Goal: Navigation & Orientation: Go to known website

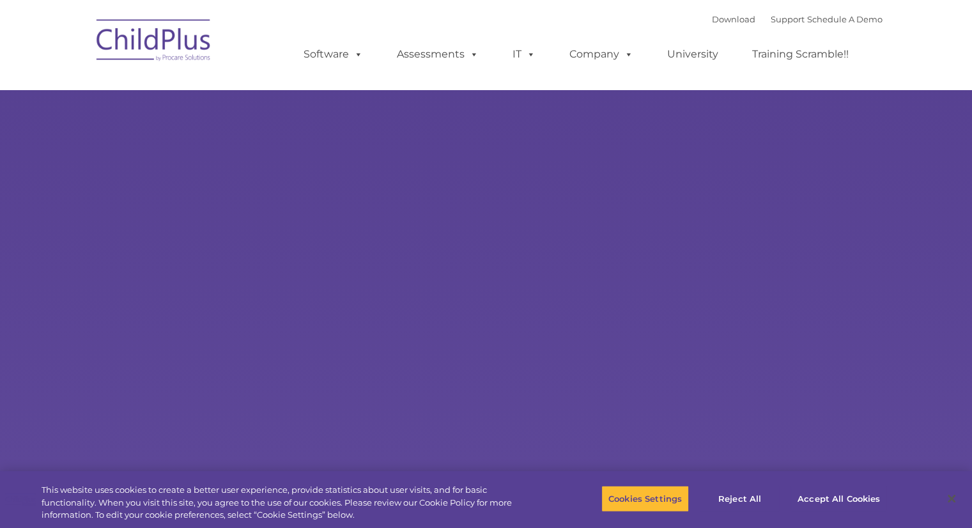
select select "MEDIUM"
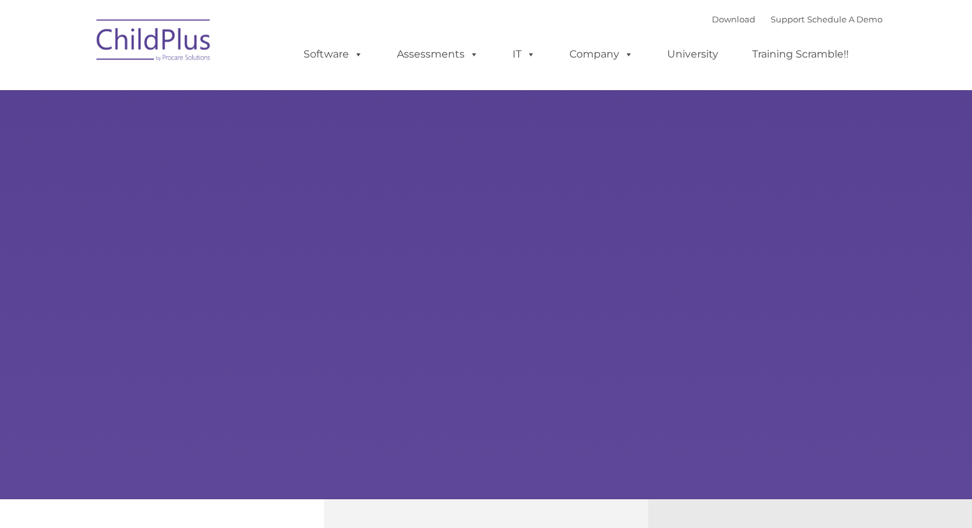
select select "MEDIUM"
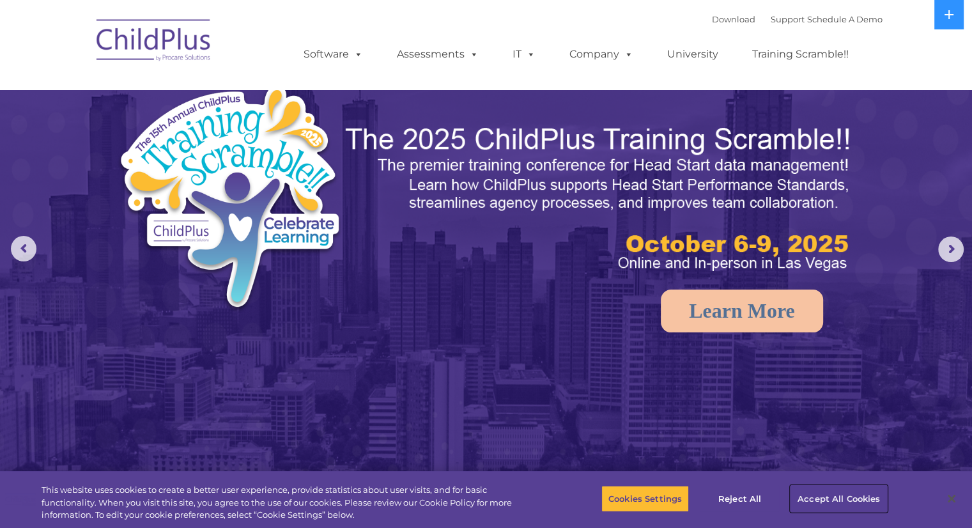
click at [803, 501] on button "Accept All Cookies" at bounding box center [839, 498] width 97 height 27
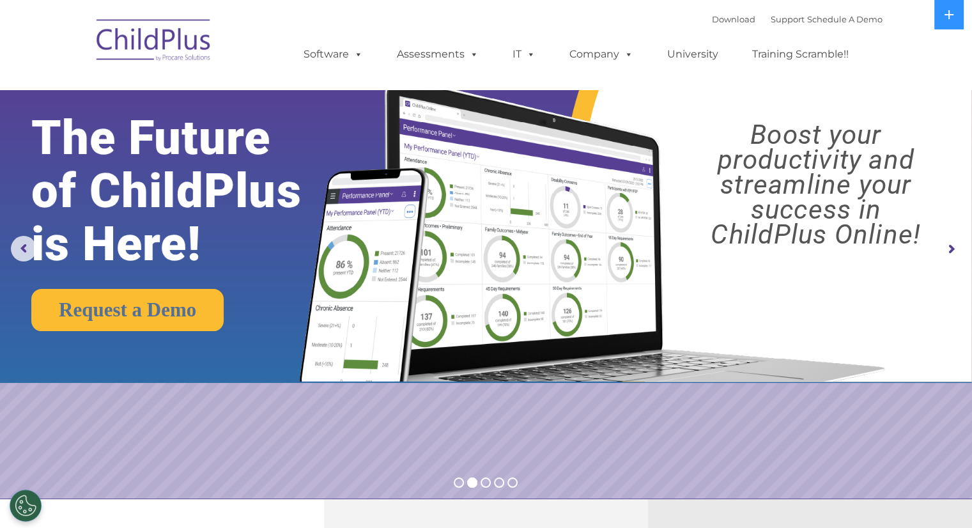
click at [951, 244] on rs-arrow at bounding box center [952, 250] width 26 height 26
